Goal: Check status: Check status

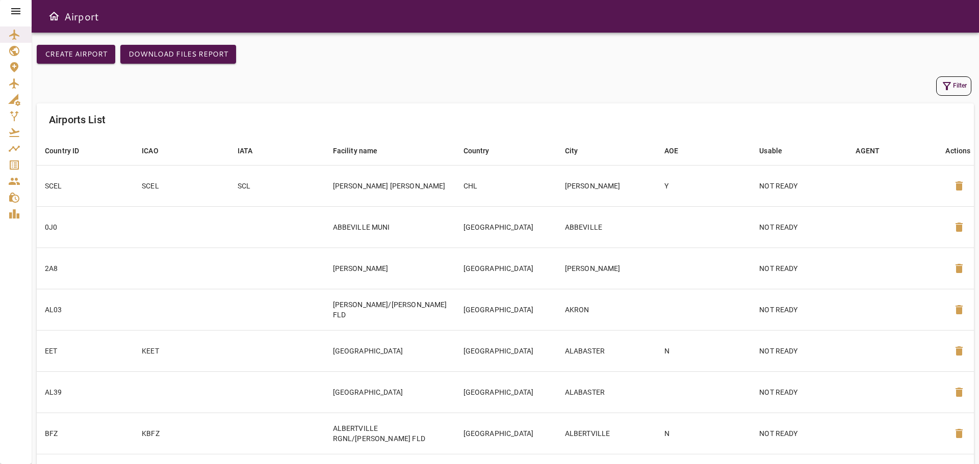
click at [16, 16] on icon at bounding box center [16, 11] width 12 height 12
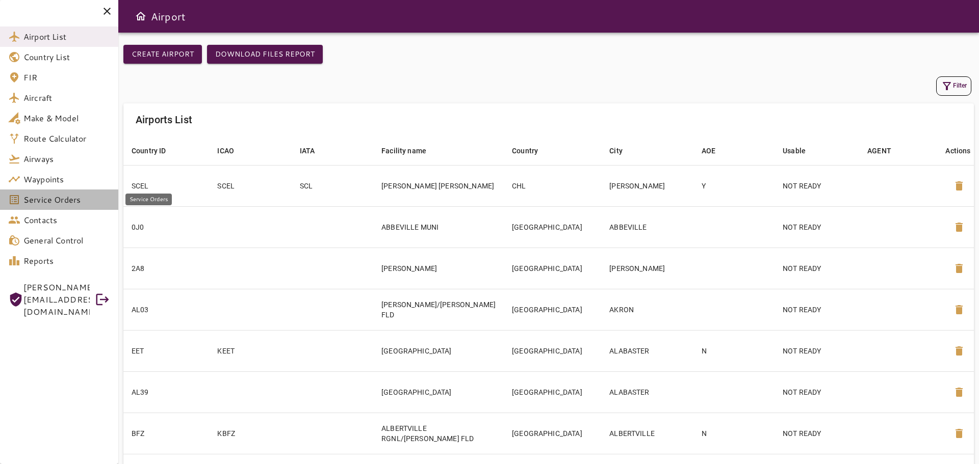
click at [55, 206] on link "Service Orders" at bounding box center [59, 200] width 118 height 20
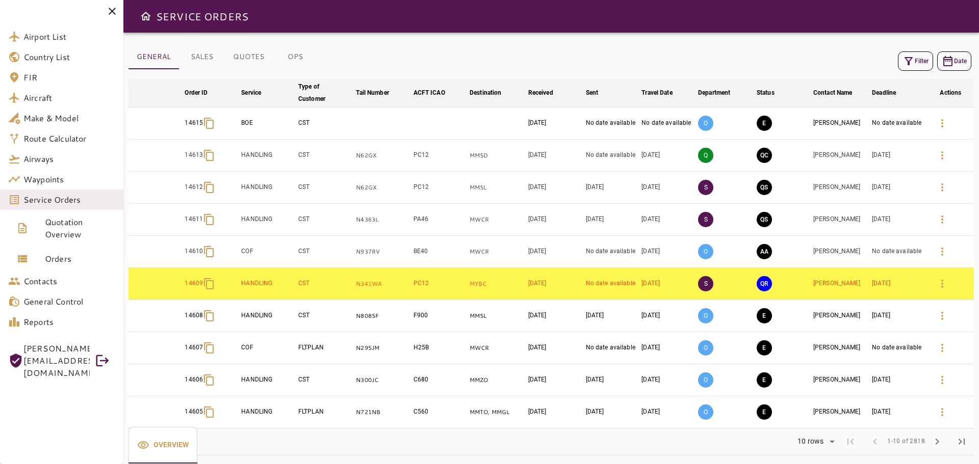
click at [904, 64] on icon "button" at bounding box center [908, 61] width 12 height 12
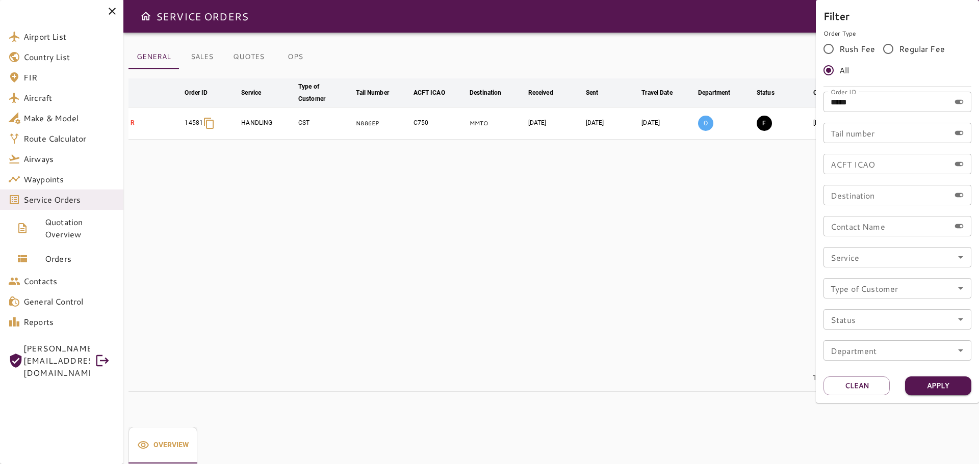
click at [884, 102] on input "*****" at bounding box center [886, 102] width 126 height 20
type input "*"
type input "*****"
click at [945, 386] on button "Apply" at bounding box center [938, 386] width 66 height 19
click at [659, 264] on div at bounding box center [489, 232] width 979 height 464
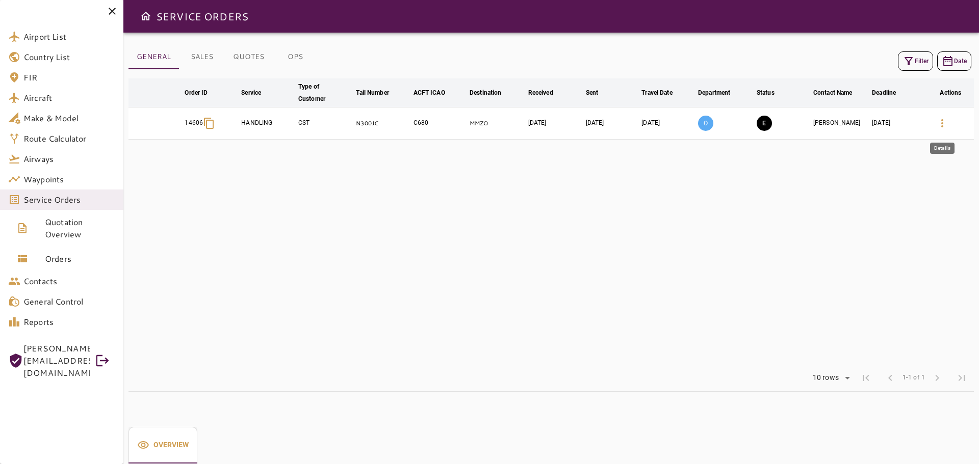
click at [945, 125] on icon "button" at bounding box center [942, 123] width 12 height 12
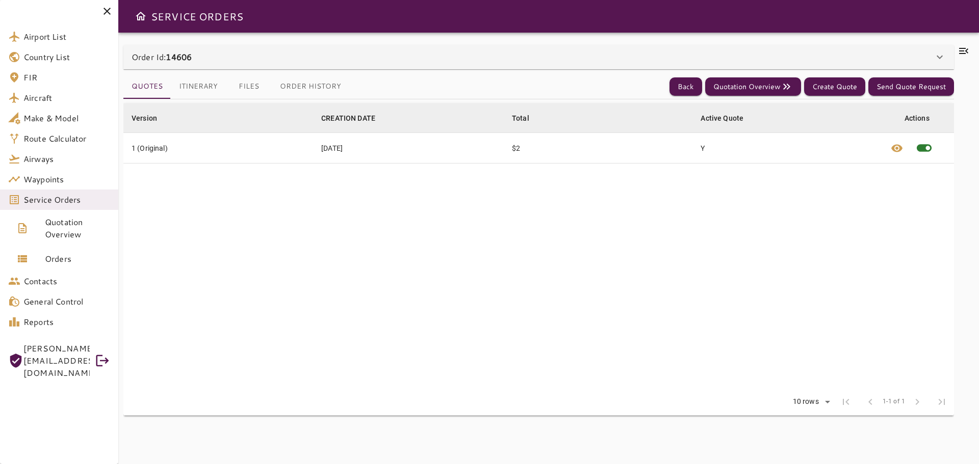
click at [961, 55] on icon at bounding box center [963, 51] width 12 height 12
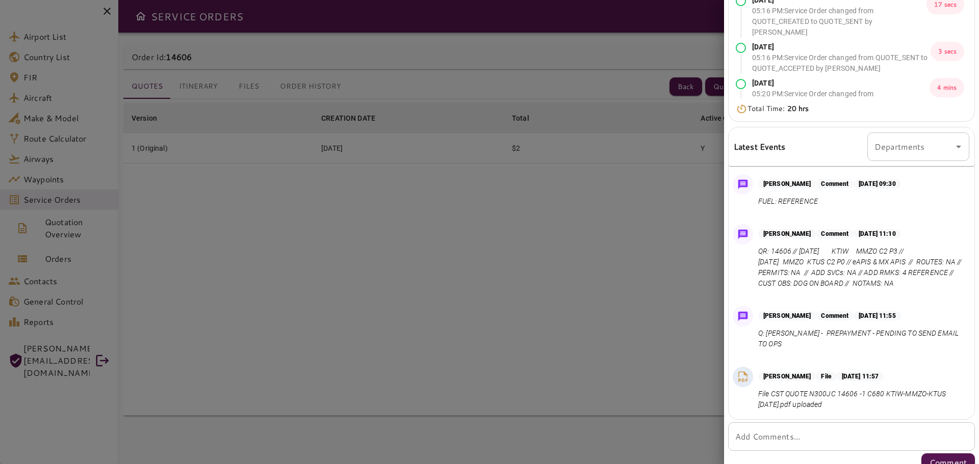
scroll to position [189, 0]
